Goal: Use online tool/utility: Utilize a website feature to perform a specific function

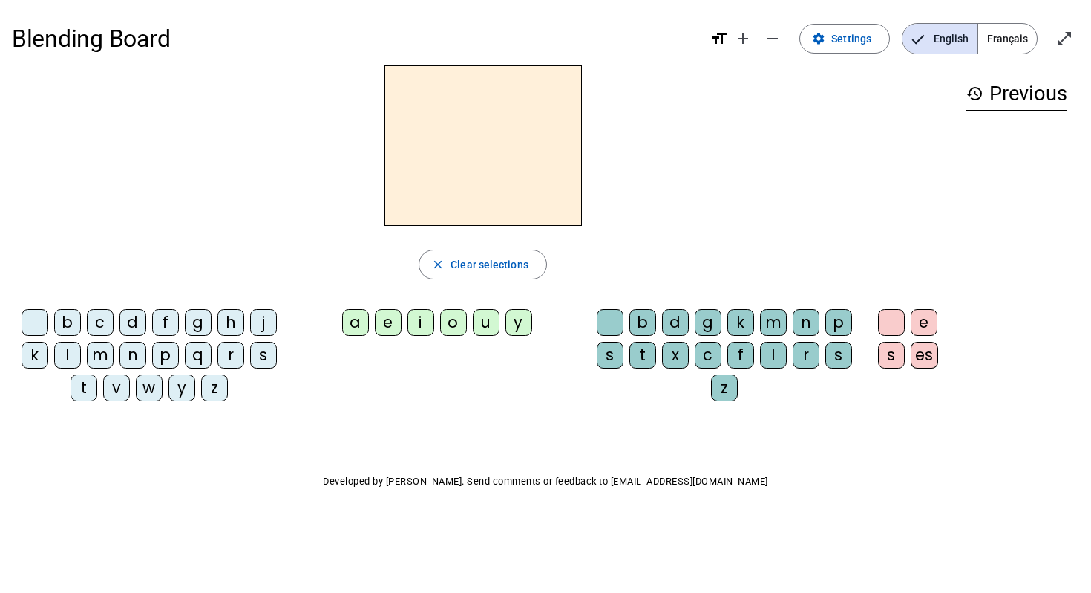
click at [105, 323] on div "c" at bounding box center [100, 322] width 27 height 27
click at [227, 320] on div "h" at bounding box center [231, 322] width 27 height 27
click at [457, 272] on span "Clear selections" at bounding box center [490, 264] width 78 height 18
click at [845, 42] on span "Settings" at bounding box center [852, 39] width 40 height 18
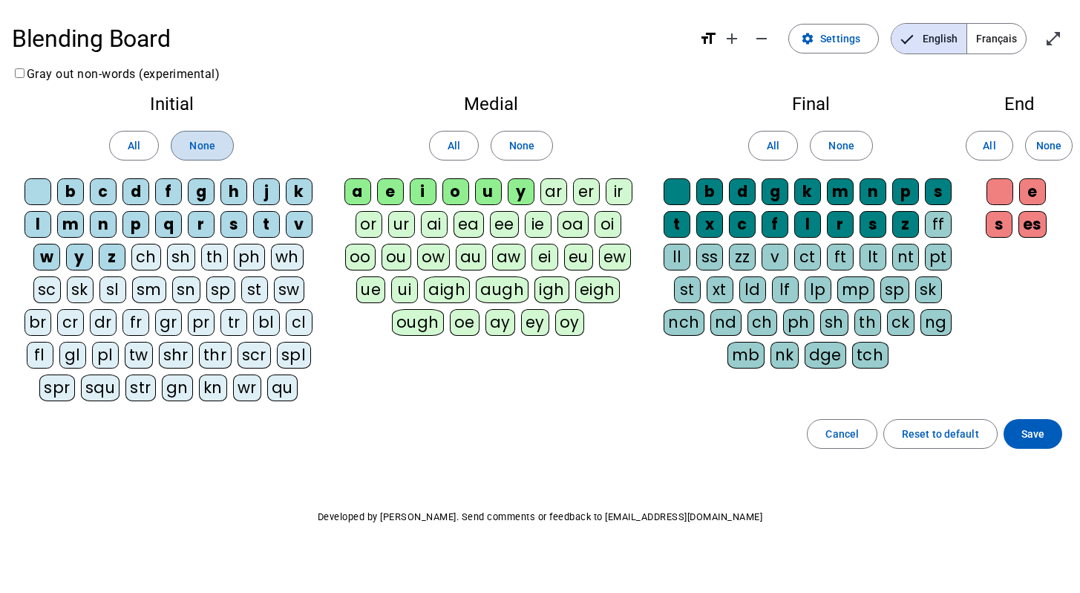
click at [188, 142] on span at bounding box center [202, 146] width 61 height 36
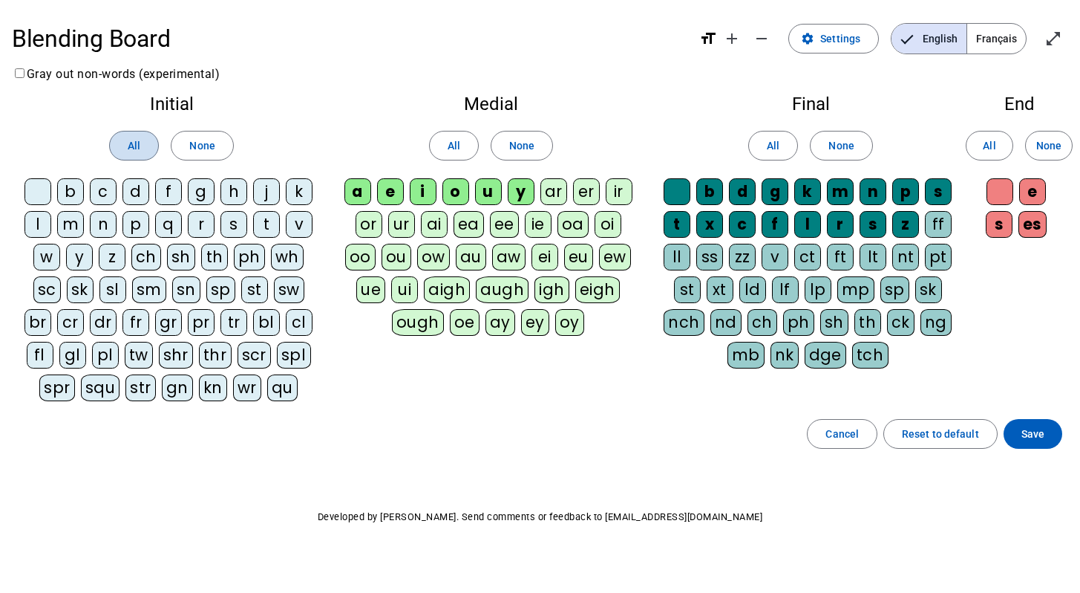
click at [135, 148] on span "All" at bounding box center [134, 146] width 13 height 18
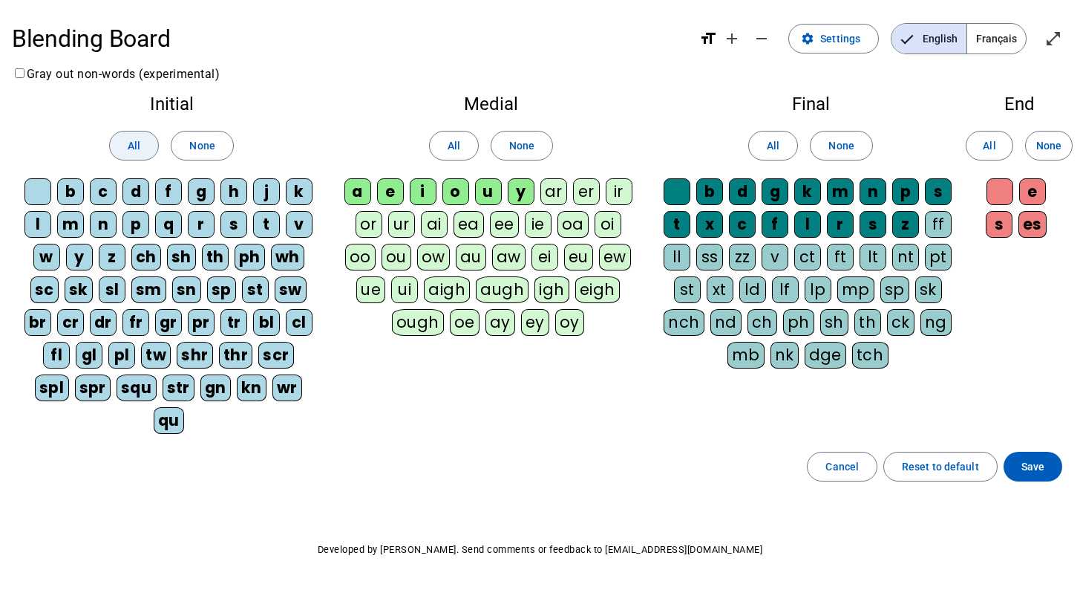
click at [135, 148] on span "All" at bounding box center [134, 146] width 13 height 18
click at [190, 143] on span "None" at bounding box center [201, 146] width 25 height 18
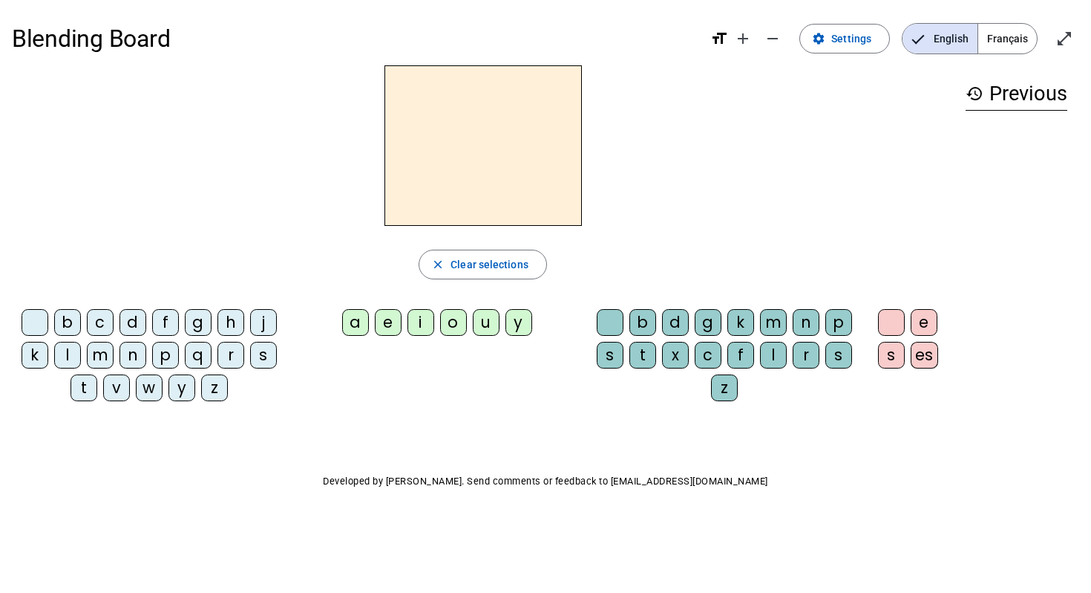
click at [728, 159] on div at bounding box center [483, 145] width 942 height 160
click at [853, 36] on span "Settings" at bounding box center [852, 39] width 40 height 18
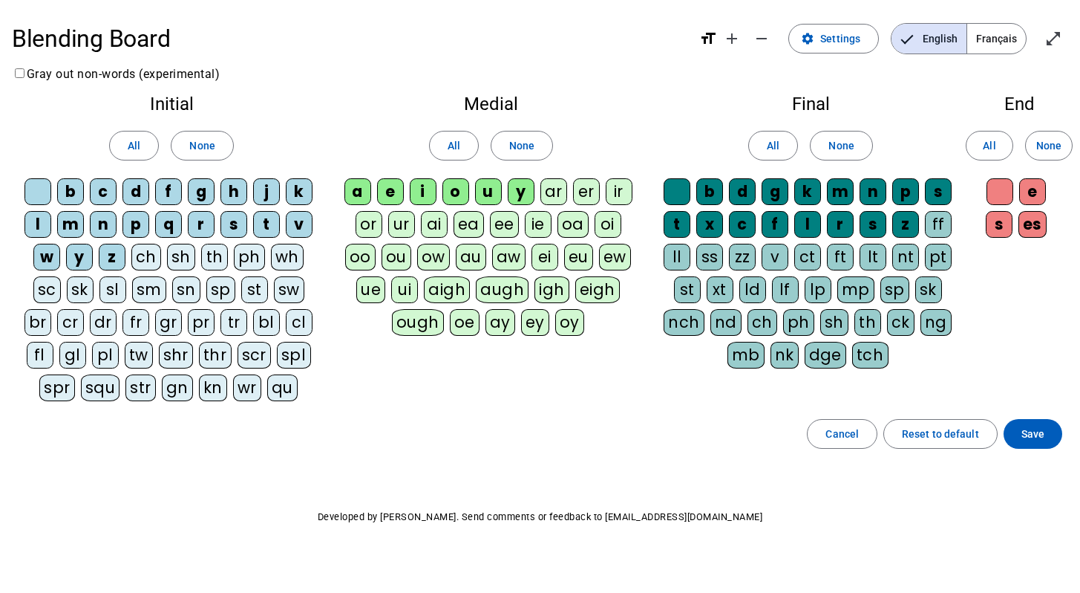
click at [148, 257] on div "ch" at bounding box center [146, 257] width 30 height 27
click at [389, 189] on div "e" at bounding box center [390, 191] width 27 height 27
click at [422, 186] on div "i" at bounding box center [423, 191] width 27 height 27
click at [460, 189] on div "o" at bounding box center [456, 191] width 27 height 27
click at [483, 189] on div "u" at bounding box center [488, 191] width 27 height 27
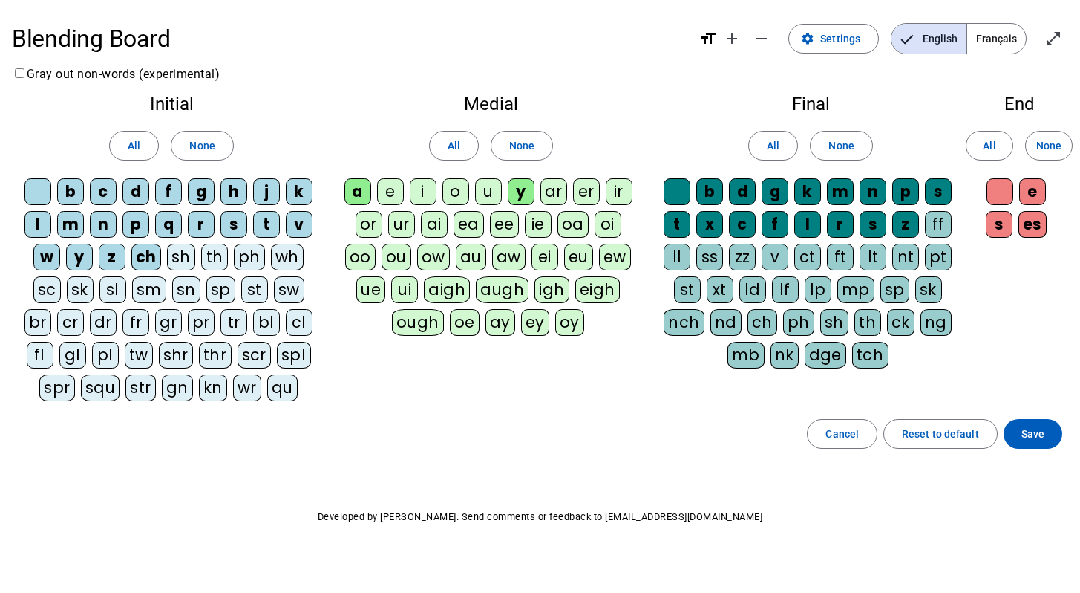
click at [520, 191] on div "y" at bounding box center [521, 191] width 27 height 27
click at [205, 146] on span "None" at bounding box center [201, 146] width 25 height 18
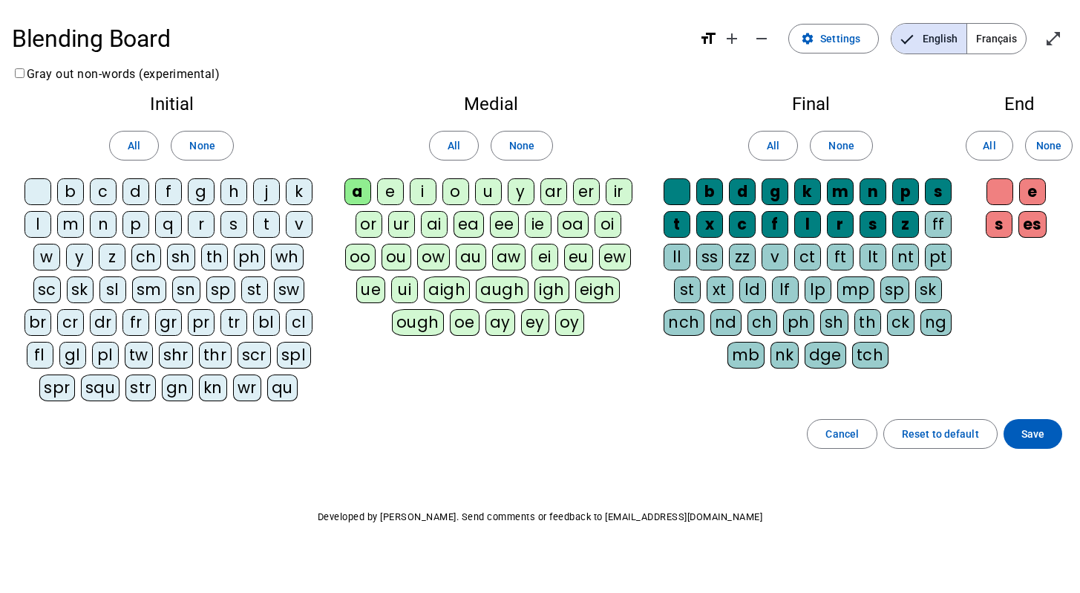
click at [155, 258] on div "ch" at bounding box center [146, 257] width 30 height 27
click at [675, 224] on div "t" at bounding box center [677, 224] width 27 height 27
click at [1024, 421] on span at bounding box center [1033, 434] width 59 height 36
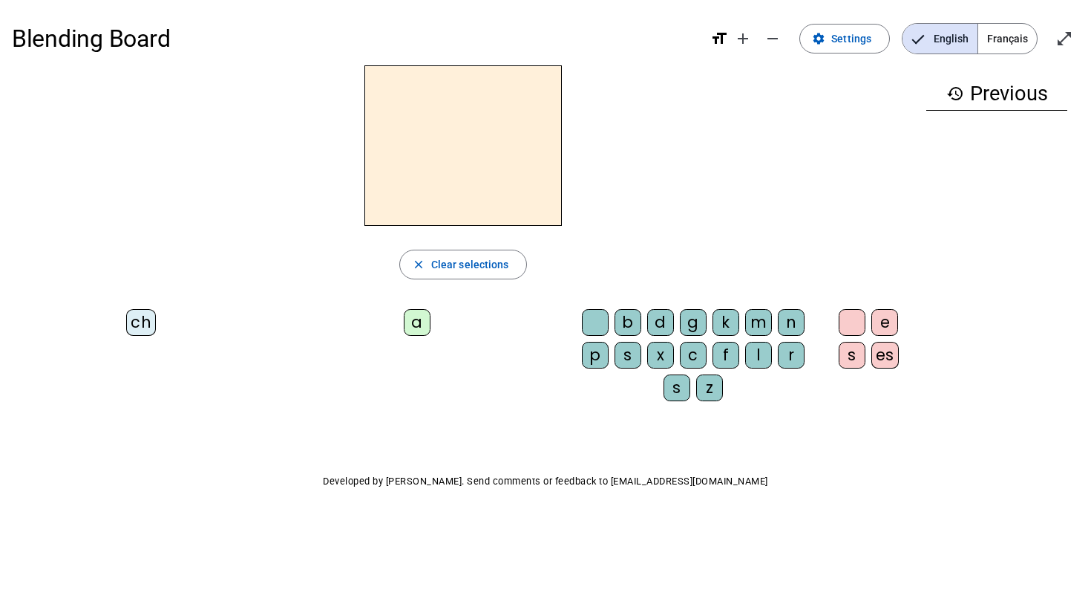
click at [144, 322] on div "ch" at bounding box center [141, 322] width 30 height 27
click at [410, 319] on div "a" at bounding box center [417, 322] width 27 height 27
